Goal: Task Accomplishment & Management: Use online tool/utility

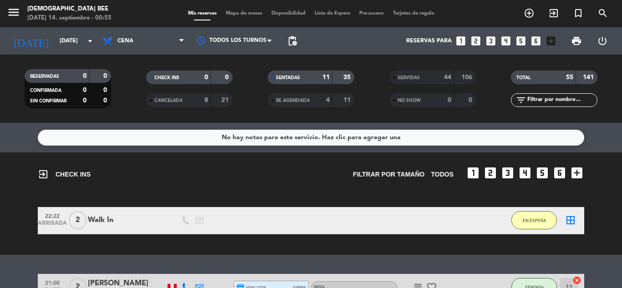
click at [237, 13] on span "Mapa de mesas" at bounding box center [244, 13] width 46 height 5
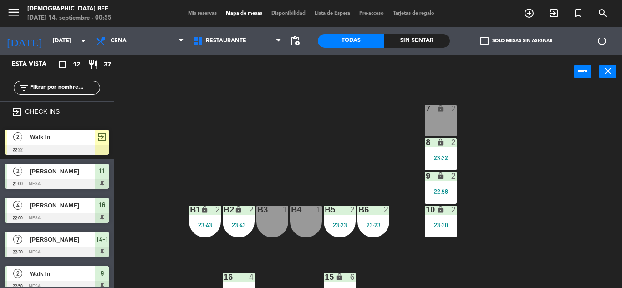
click at [446, 147] on div "lock" at bounding box center [440, 142] width 15 height 9
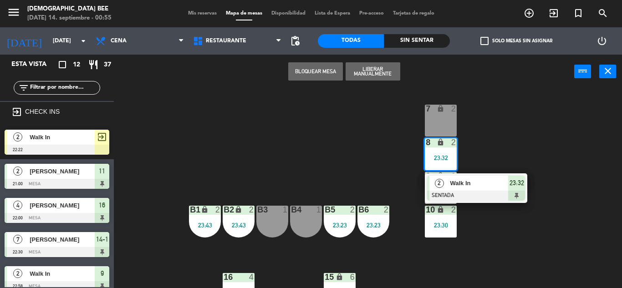
click at [535, 114] on div "7 lock 2 8 lock 2 23:32 2 Walk In SENTADA 23:32 9 lock 2 22:58 B1 lock 2 23:43 …" at bounding box center [371, 188] width 502 height 199
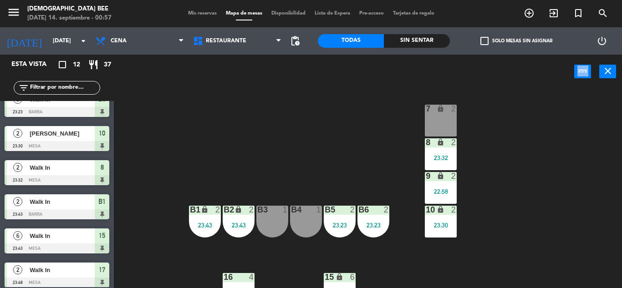
scroll to position [248, 0]
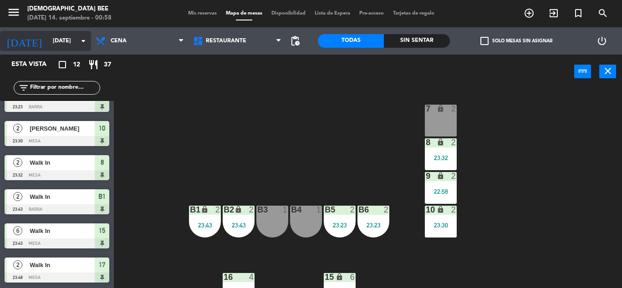
click at [67, 39] on input "[DATE]" at bounding box center [86, 40] width 77 height 15
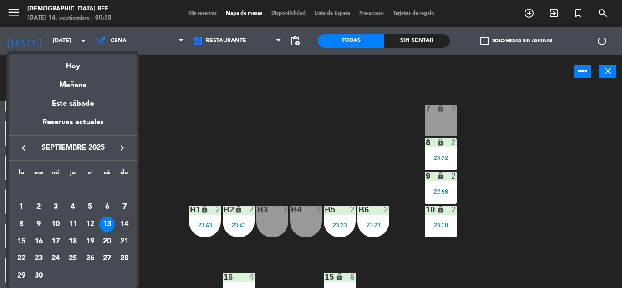
click at [41, 237] on div "16" at bounding box center [38, 241] width 15 height 15
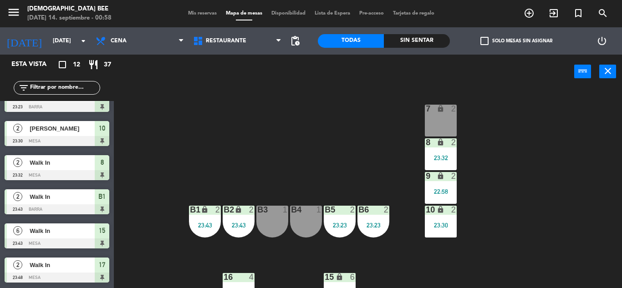
type input "[DATE]"
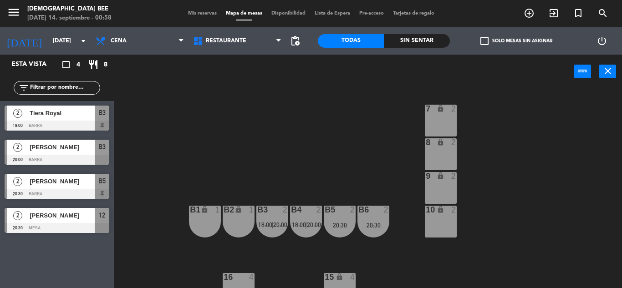
scroll to position [0, 0]
